Goal: Find specific page/section: Find specific page/section

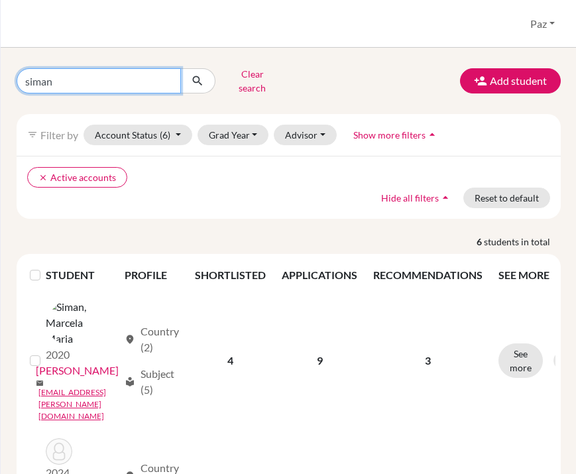
click at [84, 71] on input "siman" at bounding box center [99, 80] width 164 height 25
type input "ortiz"
click button "submit" at bounding box center [197, 80] width 35 height 25
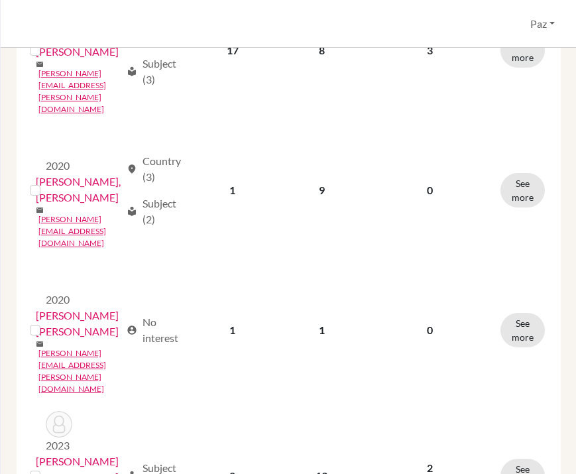
scroll to position [471, 0]
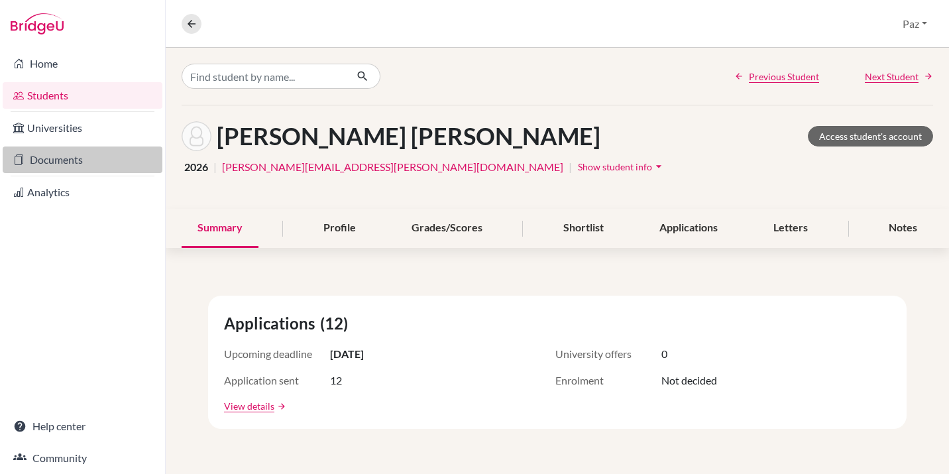
click at [64, 154] on link "Documents" at bounding box center [83, 159] width 160 height 27
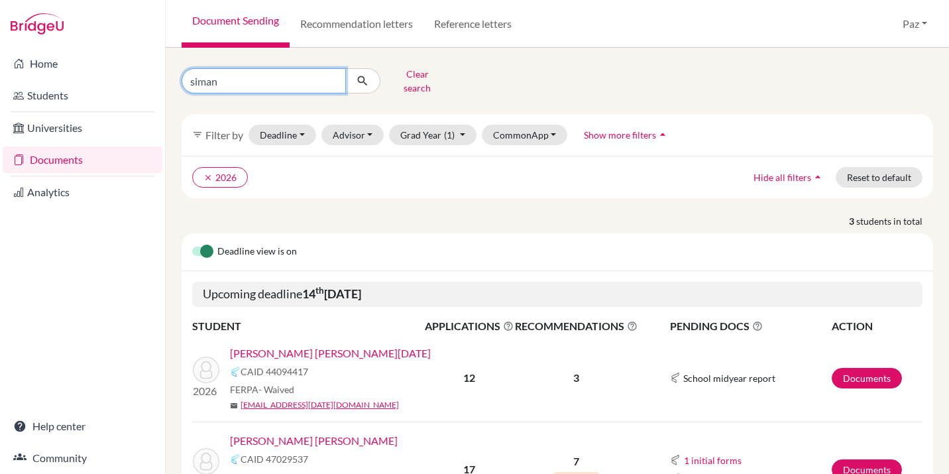
click at [272, 82] on input "siman" at bounding box center [264, 80] width 164 height 25
type input "ortiz"
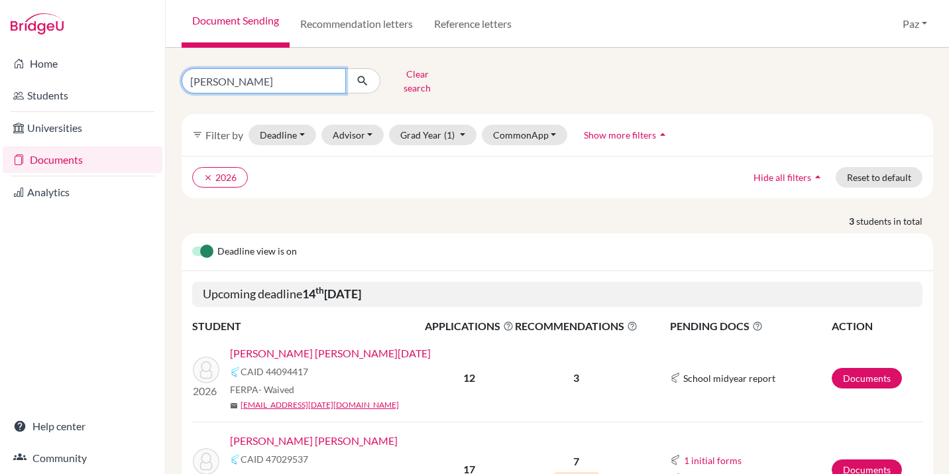
click button "submit" at bounding box center [362, 80] width 35 height 25
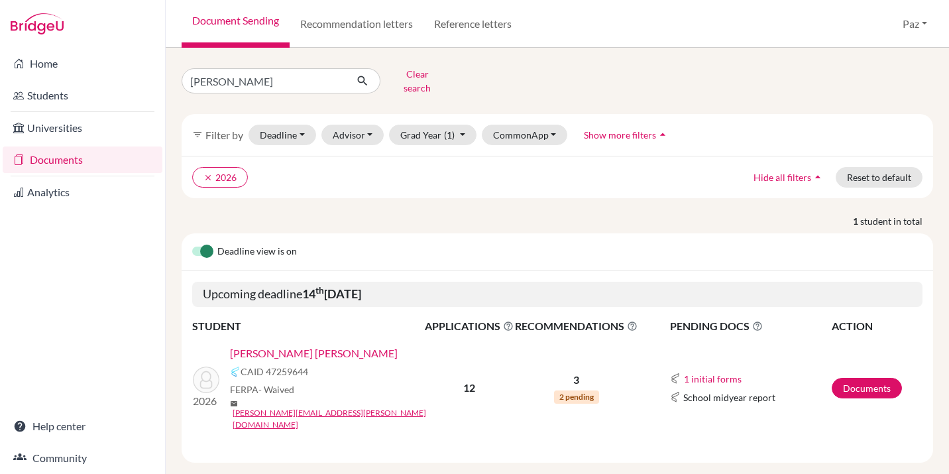
click at [287, 345] on link "[PERSON_NAME] [PERSON_NAME]" at bounding box center [314, 353] width 168 height 16
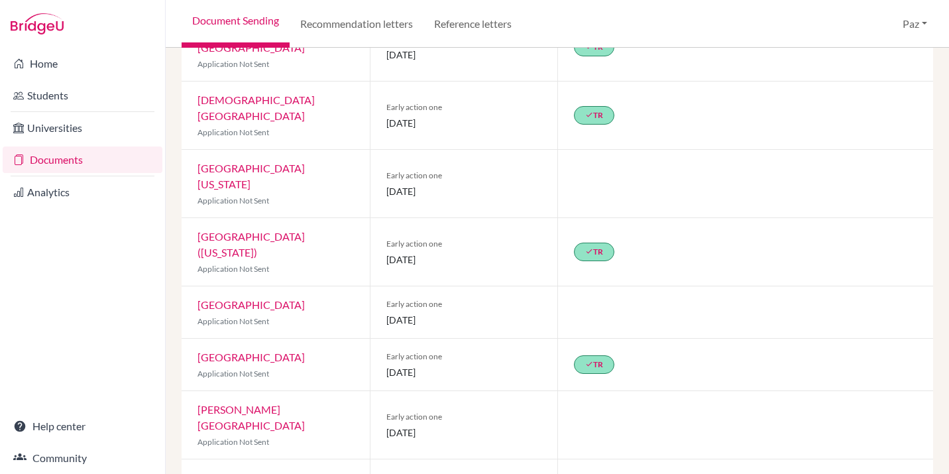
scroll to position [402, 0]
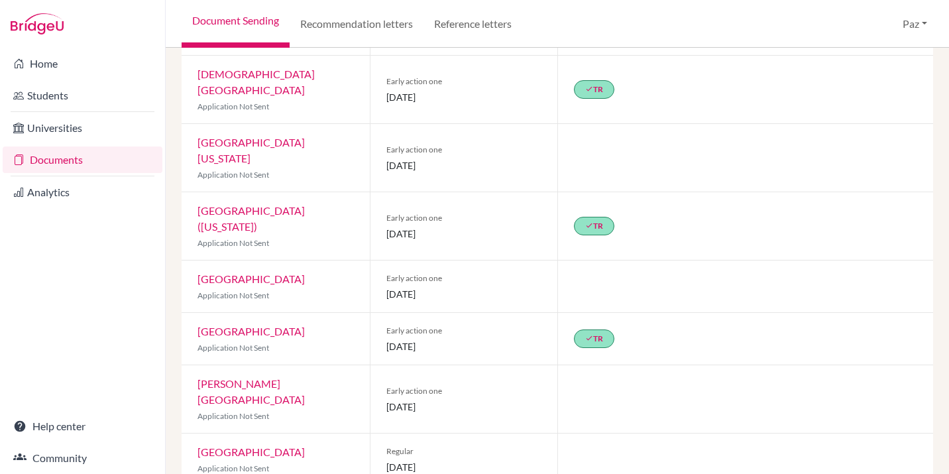
click at [665, 192] on div "done TR" at bounding box center [745, 226] width 376 height 68
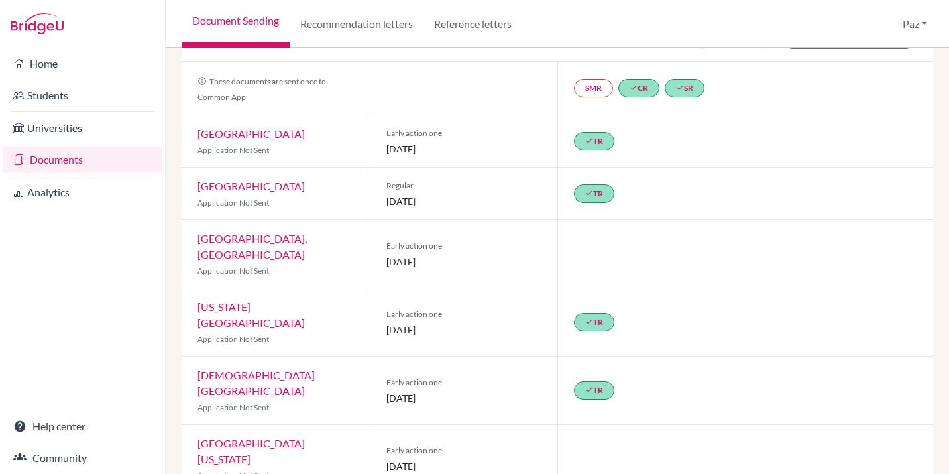
scroll to position [0, 0]
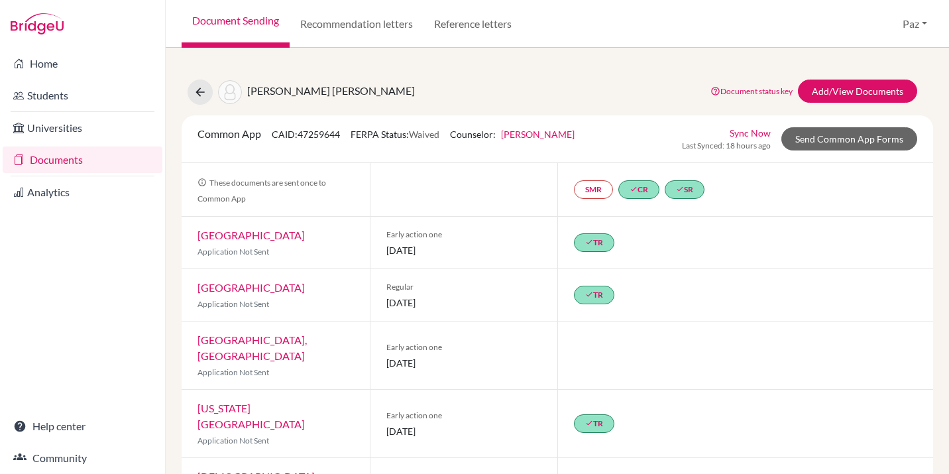
click at [765, 129] on link "Sync Now" at bounding box center [750, 133] width 41 height 14
